Goal: Transaction & Acquisition: Download file/media

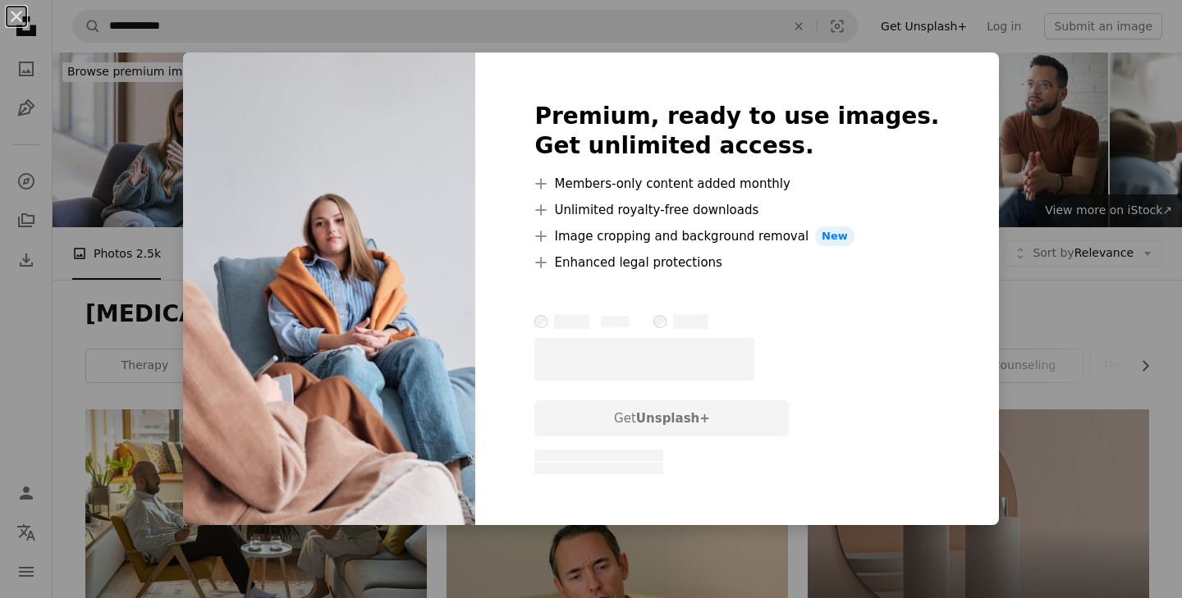
scroll to position [643, 0]
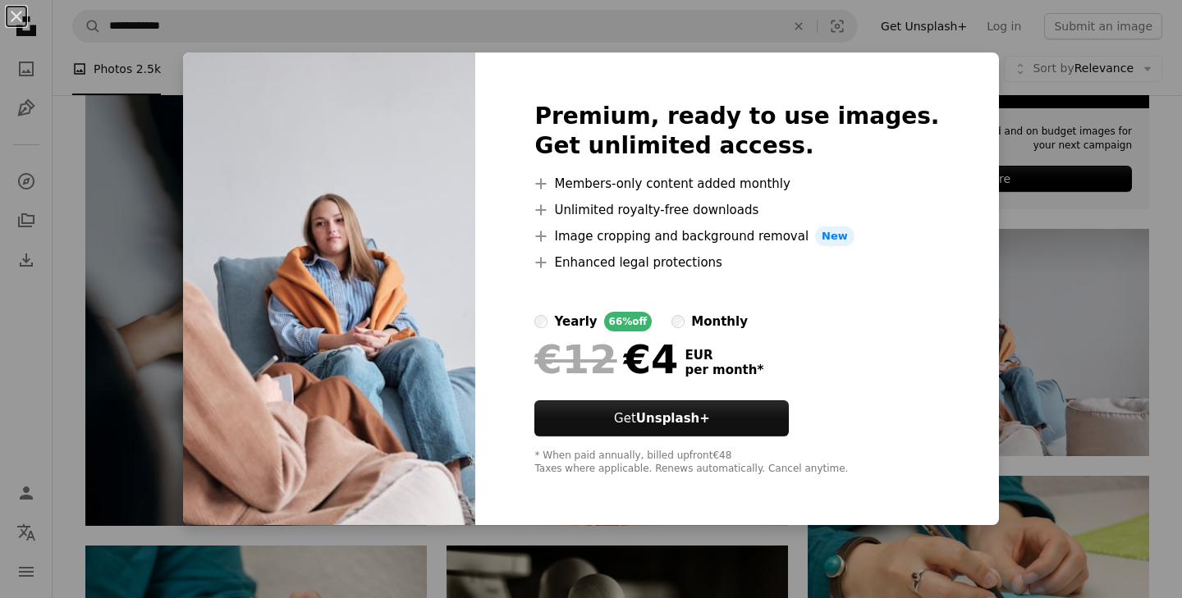
click at [1021, 159] on div "An X shape Premium, ready to use images. Get unlimited access. A plus sign Memb…" at bounding box center [591, 299] width 1182 height 598
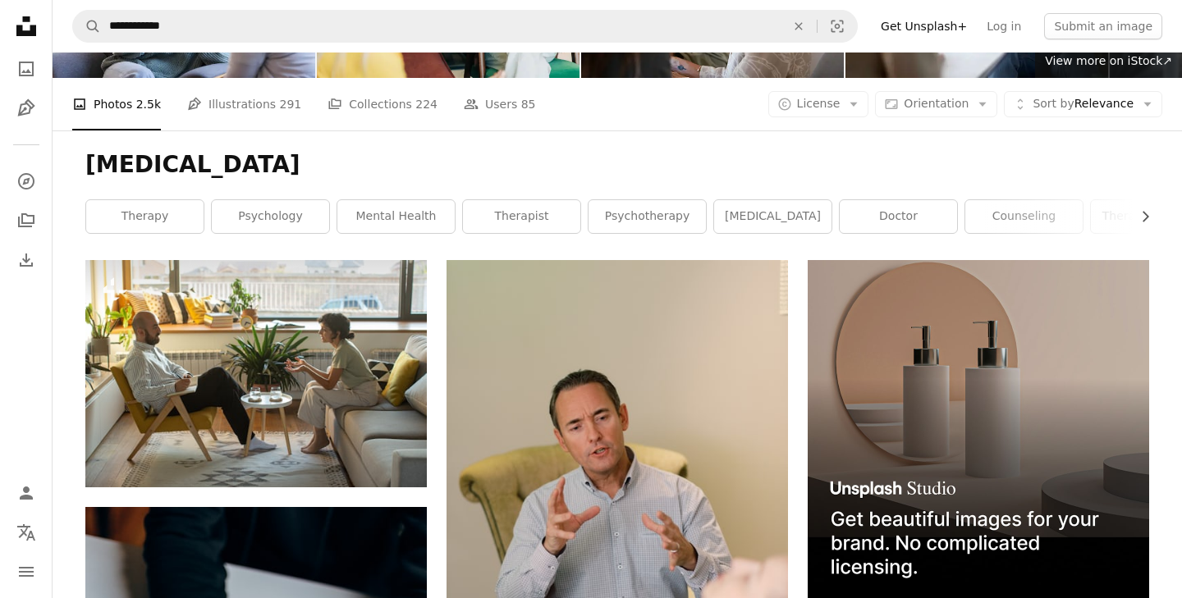
scroll to position [0, 0]
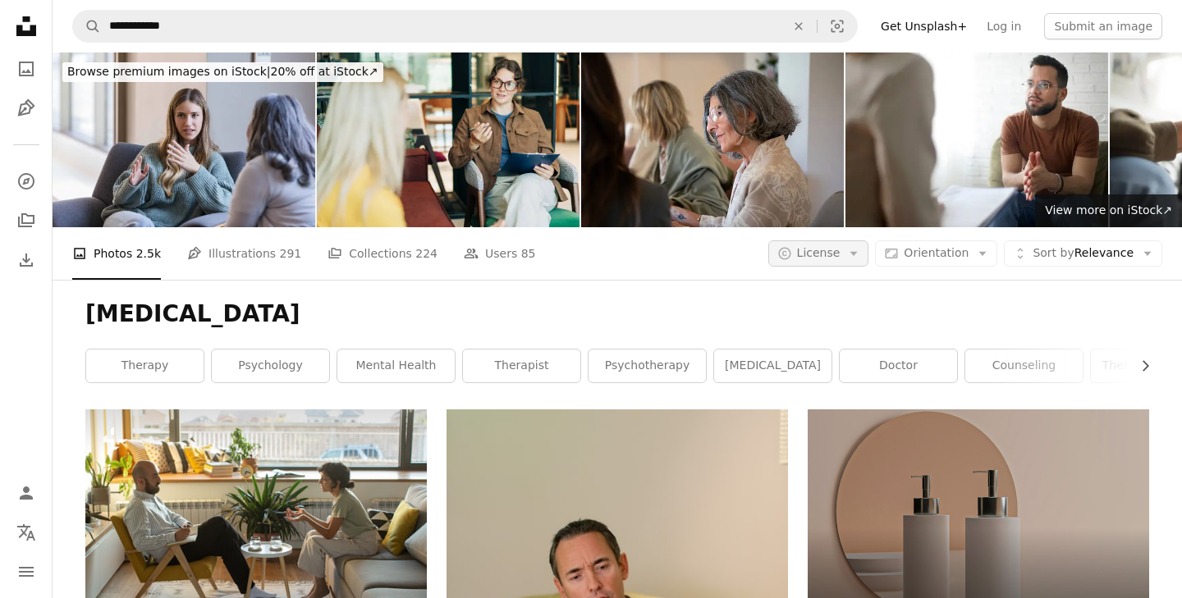
click at [837, 257] on span "License" at bounding box center [819, 252] width 44 height 13
click at [859, 374] on link "Free" at bounding box center [851, 385] width 135 height 30
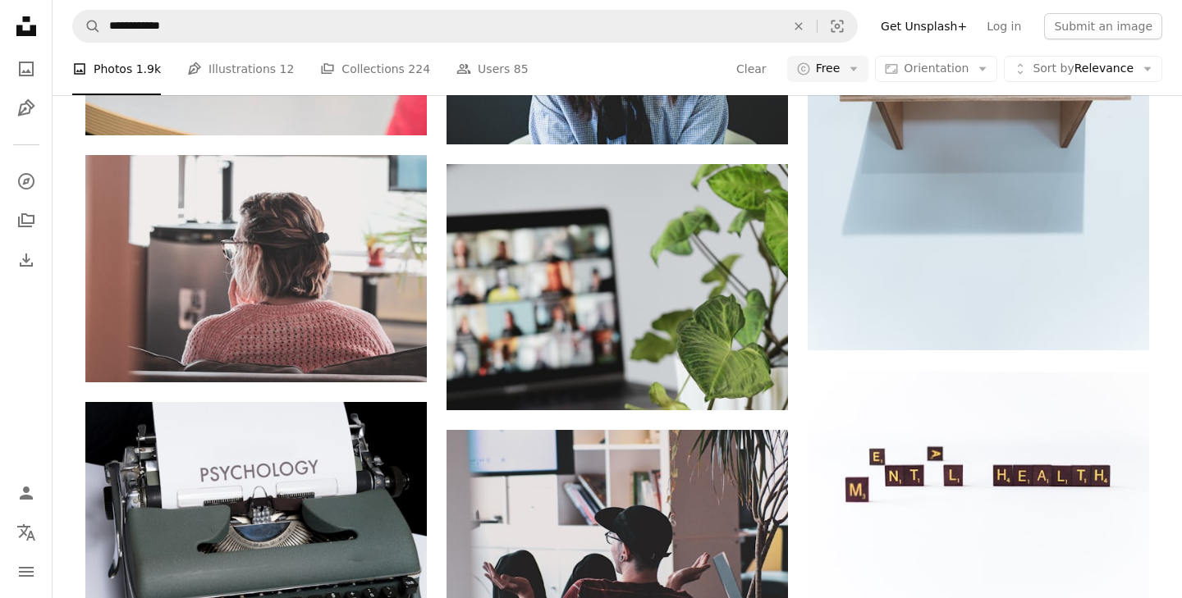
scroll to position [1445, 0]
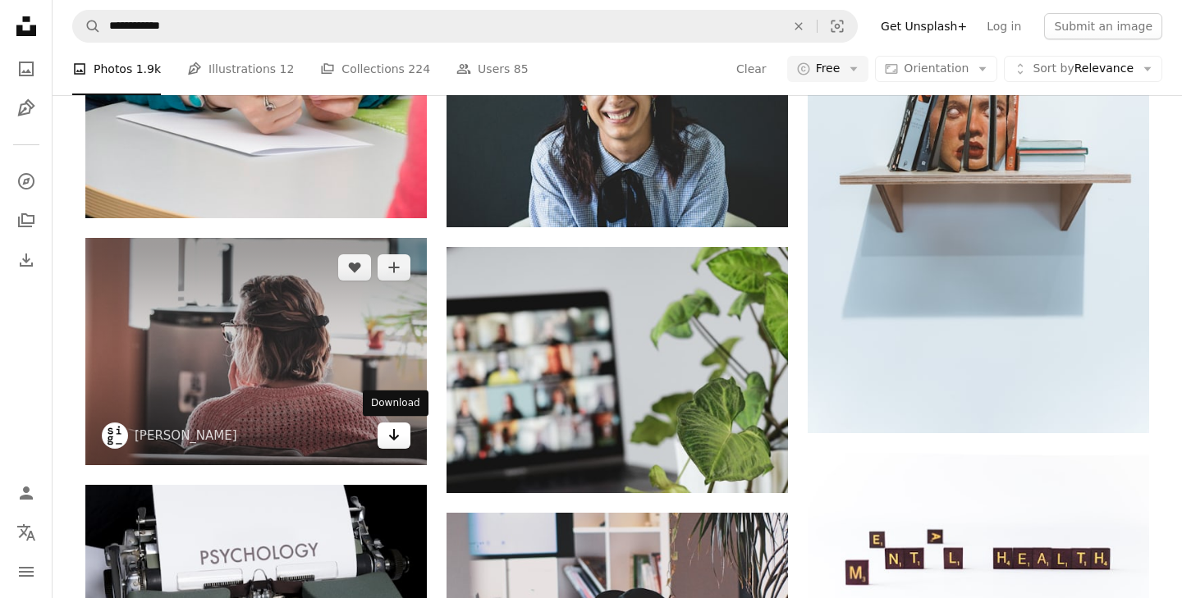
click at [398, 443] on icon "Arrow pointing down" at bounding box center [393, 435] width 13 height 20
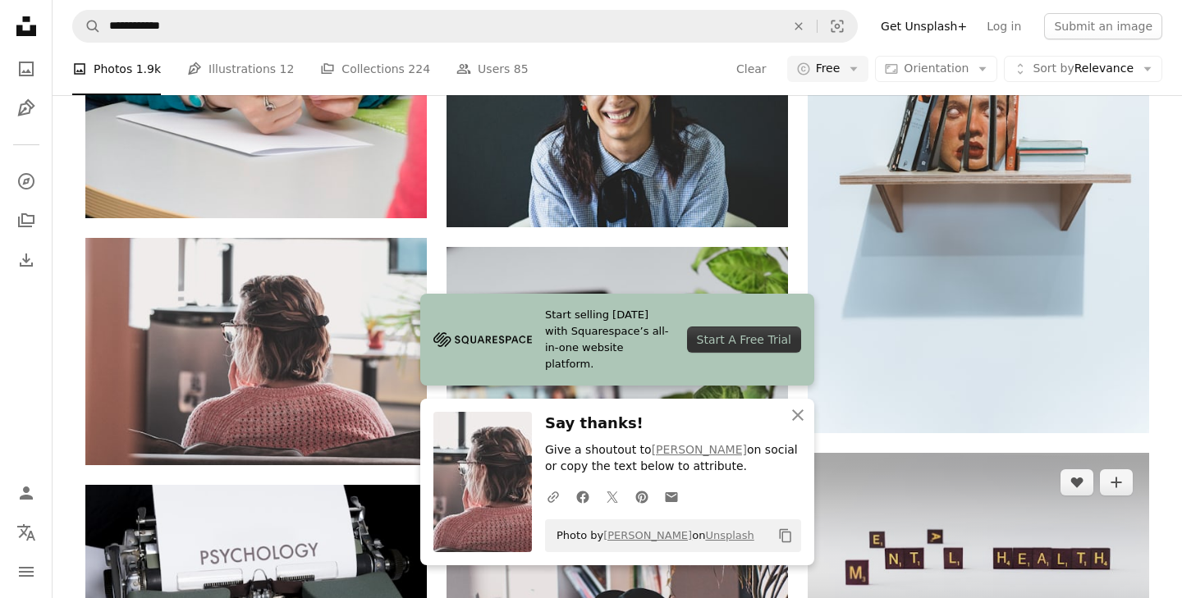
click at [839, 458] on img at bounding box center [978, 566] width 341 height 227
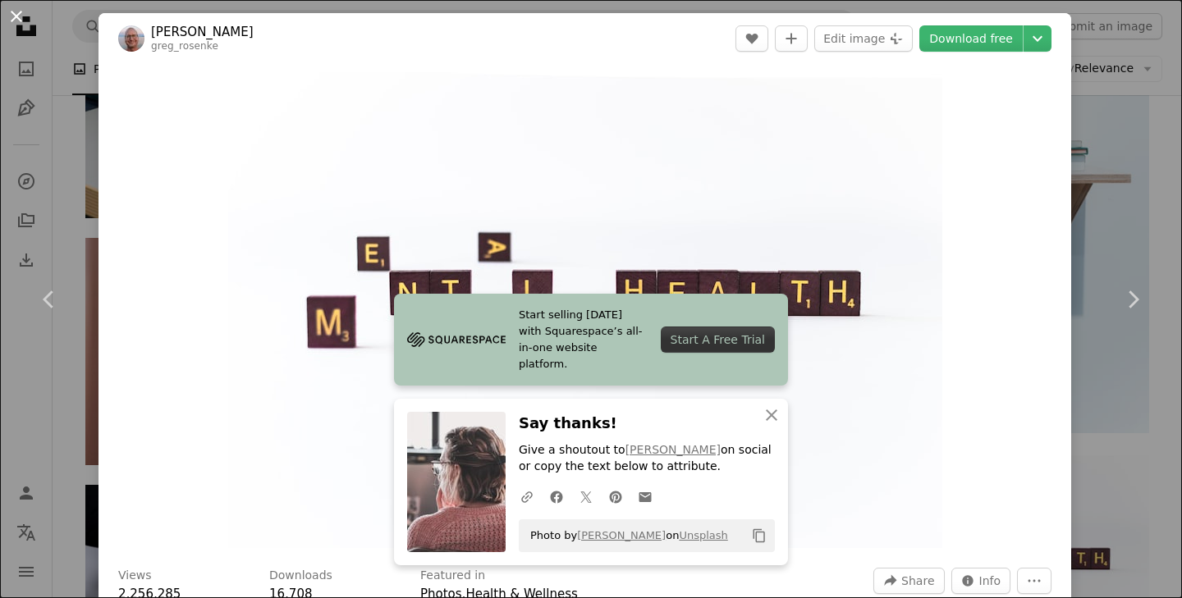
click at [19, 17] on button "An X shape" at bounding box center [17, 17] width 20 height 20
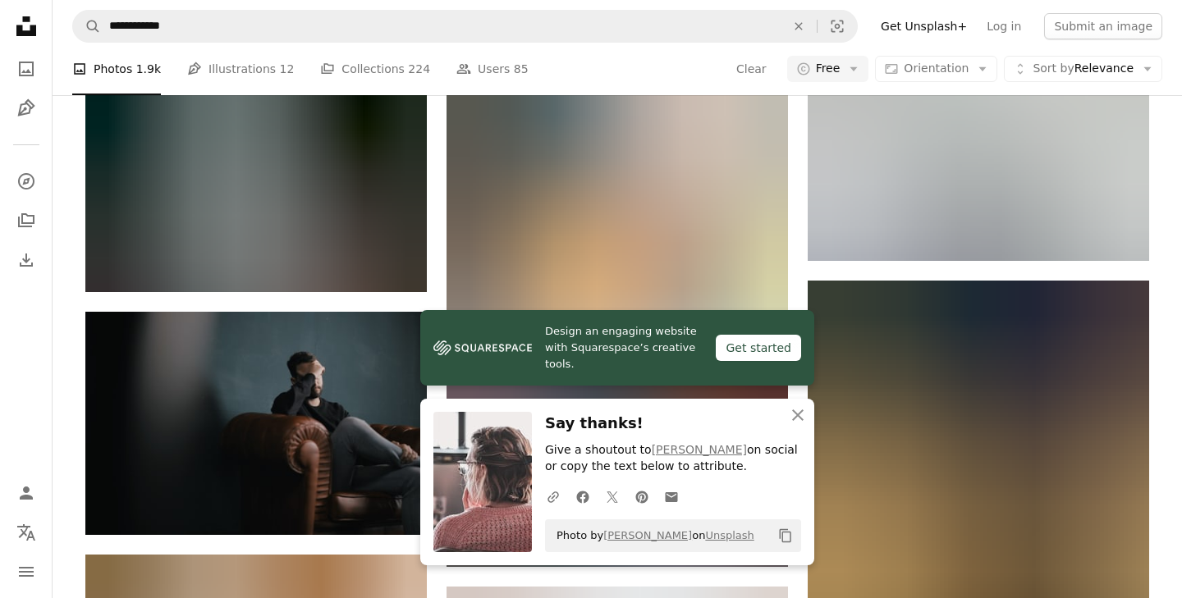
scroll to position [2279, 0]
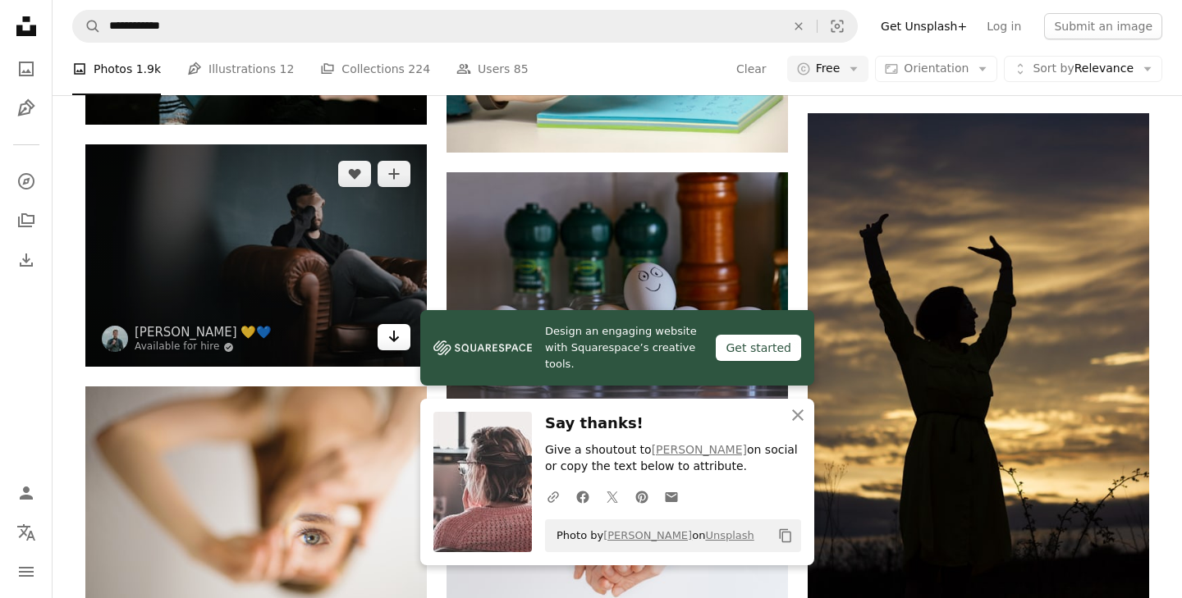
click at [396, 344] on icon "Arrow pointing down" at bounding box center [393, 337] width 13 height 20
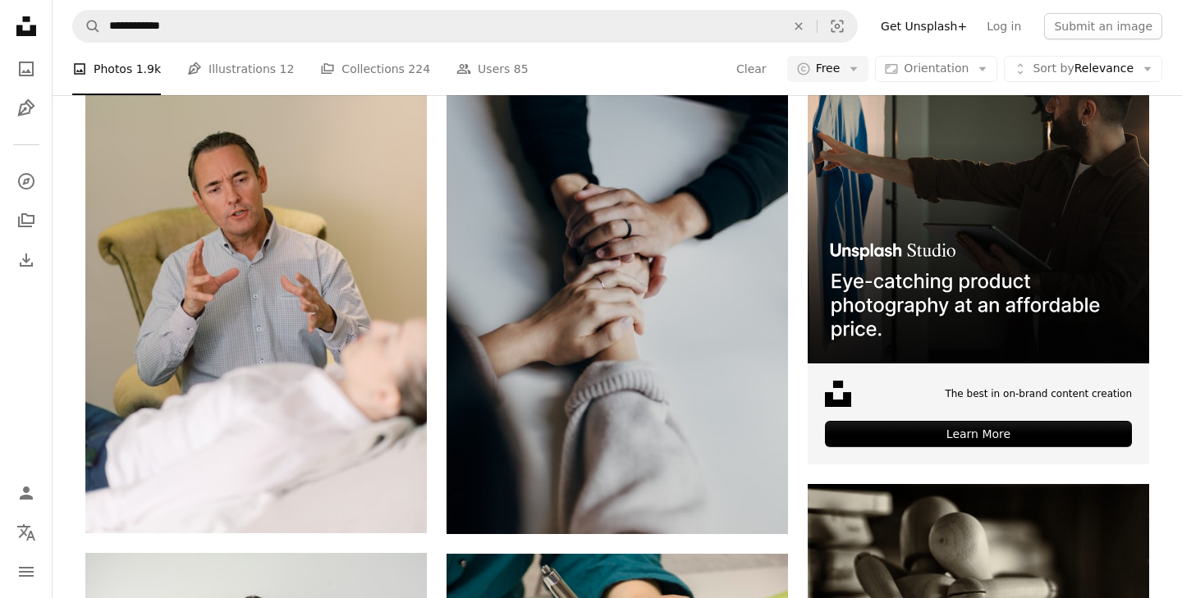
scroll to position [0, 0]
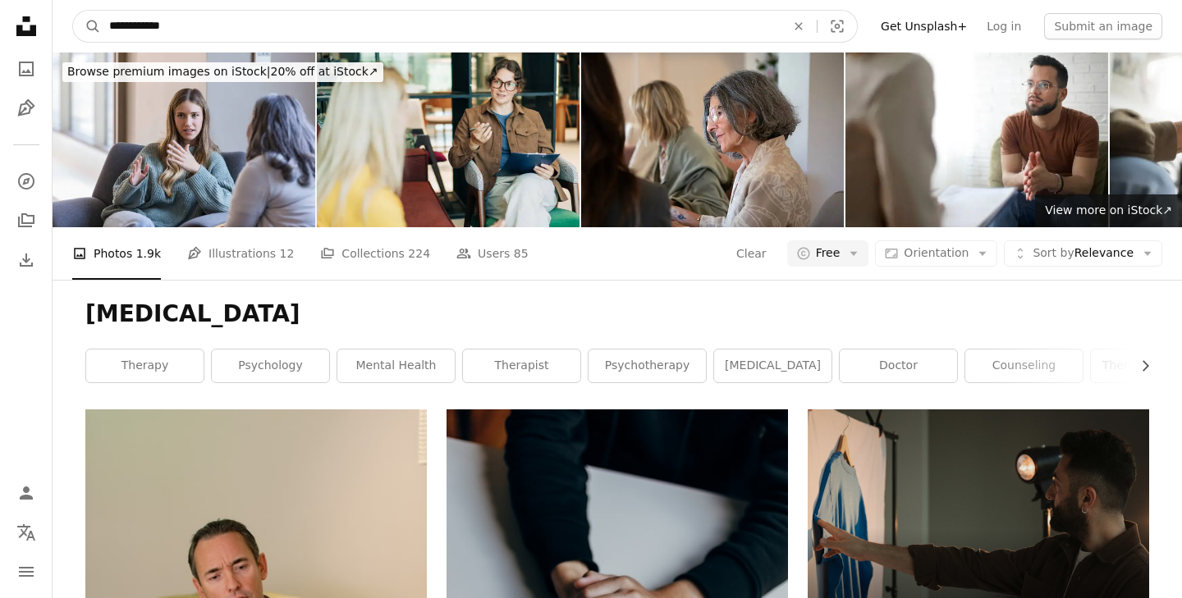
click at [193, 30] on input "**********" at bounding box center [441, 26] width 680 height 31
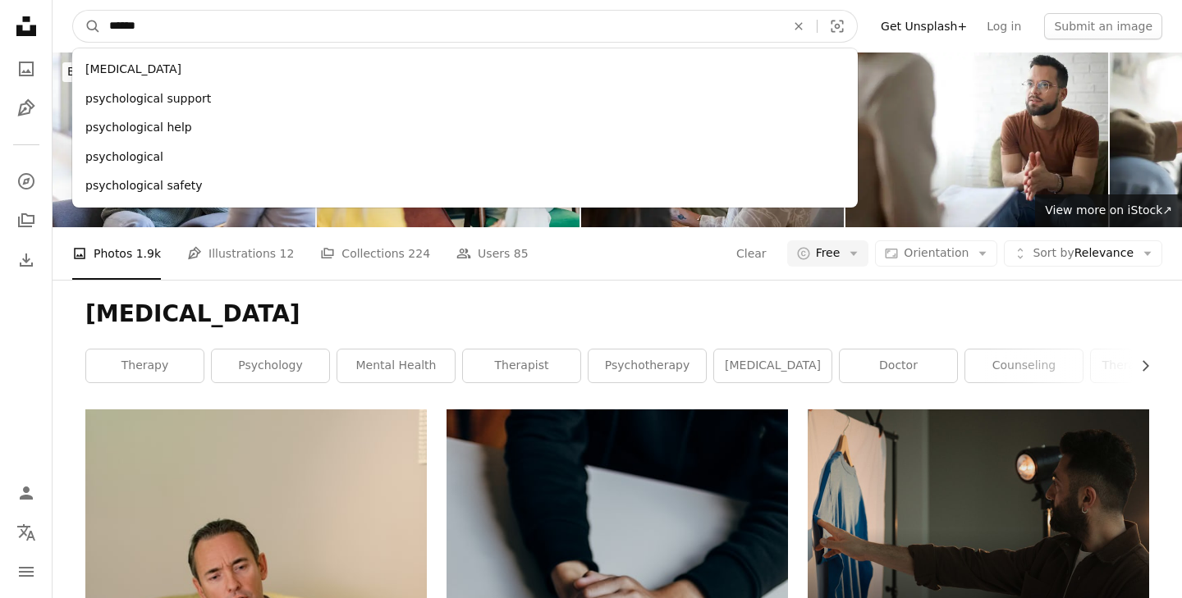
type input "*******"
click button "A magnifying glass" at bounding box center [87, 26] width 28 height 31
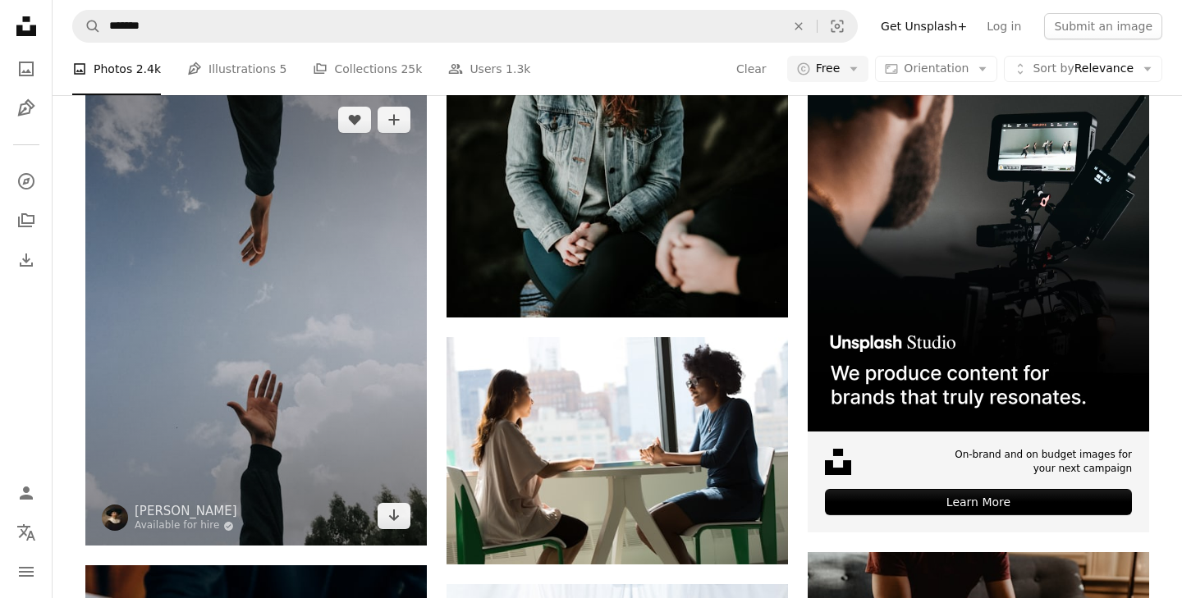
scroll to position [240, 0]
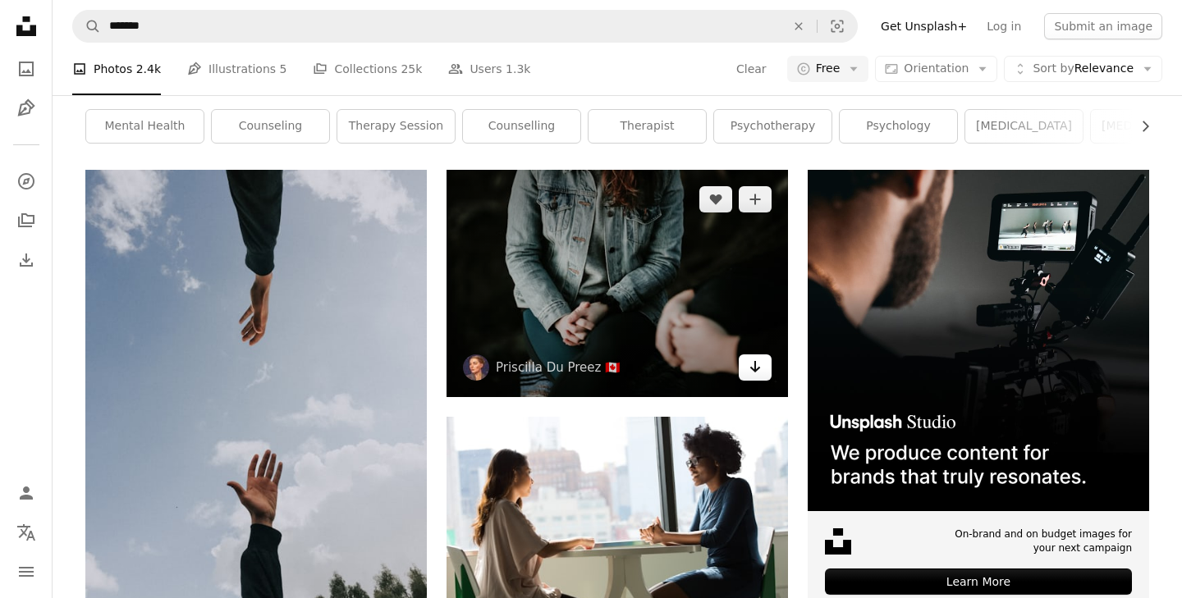
click at [760, 369] on icon "Arrow pointing down" at bounding box center [755, 367] width 13 height 20
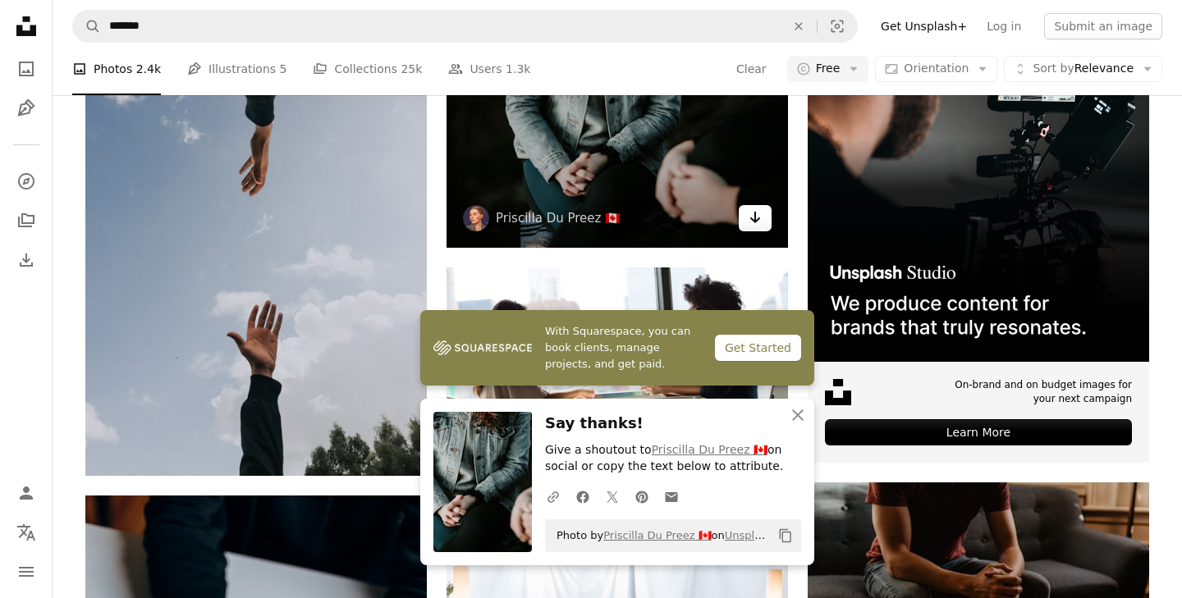
scroll to position [798, 0]
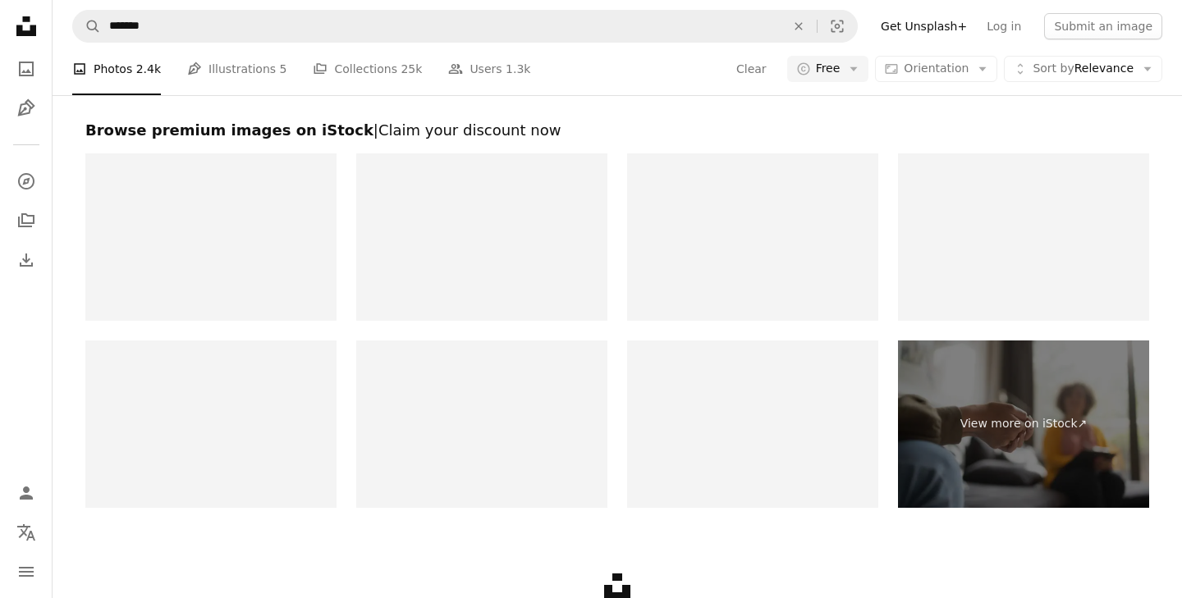
scroll to position [3294, 0]
